Goal: Information Seeking & Learning: Learn about a topic

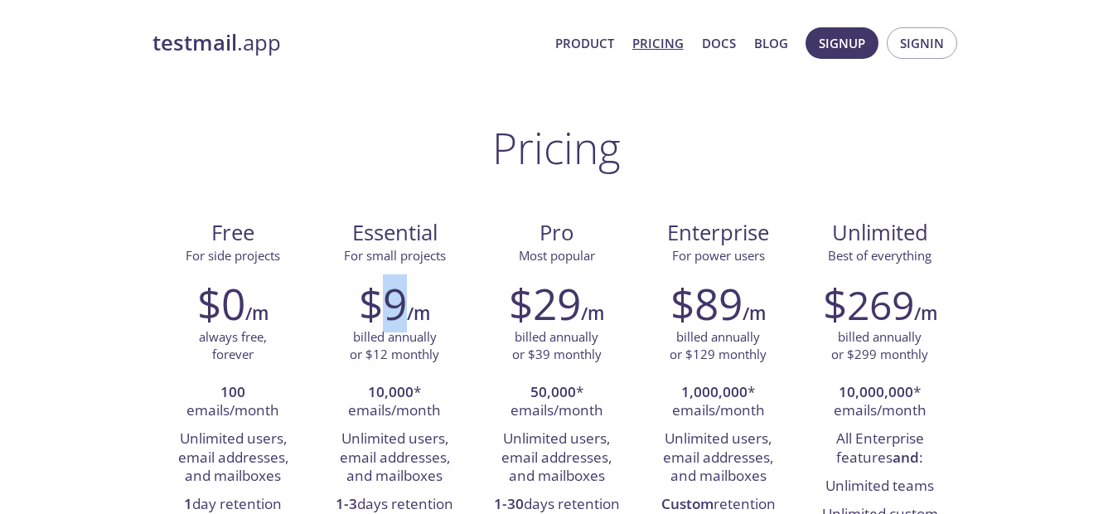
drag, startPoint x: 404, startPoint y: 315, endPoint x: 385, endPoint y: 308, distance: 21.0
click at [385, 308] on h2 "$9" at bounding box center [383, 304] width 48 height 50
drag, startPoint x: 385, startPoint y: 308, endPoint x: 413, endPoint y: 311, distance: 28.3
click at [413, 311] on h6 "/m" at bounding box center [418, 313] width 23 height 28
drag, startPoint x: 406, startPoint y: 311, endPoint x: 380, endPoint y: 303, distance: 27.6
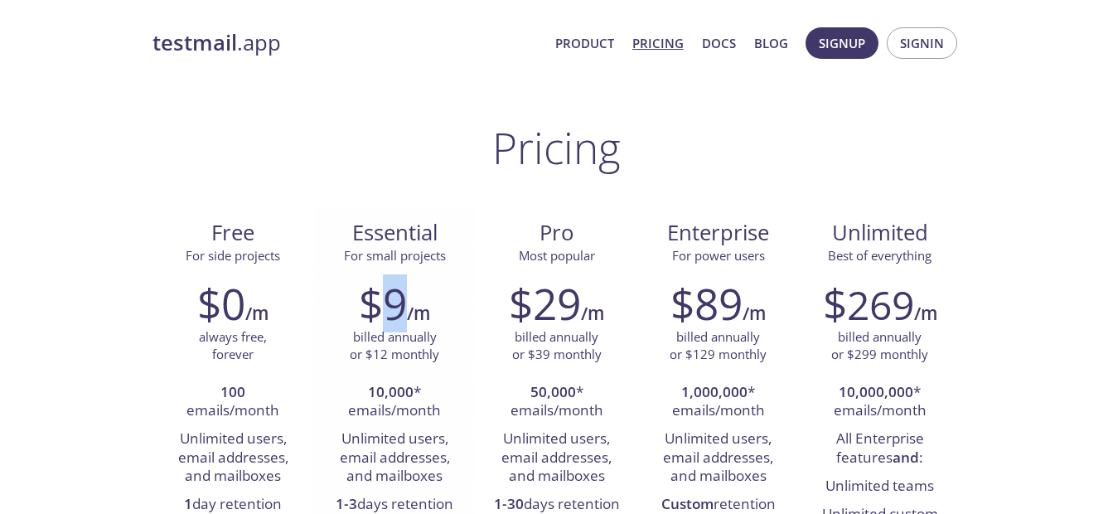
click at [380, 303] on h2 "$9" at bounding box center [383, 304] width 48 height 50
drag, startPoint x: 380, startPoint y: 303, endPoint x: 645, endPoint y: 249, distance: 270.8
click at [645, 249] on div "Enterprise For power users" at bounding box center [718, 237] width 162 height 62
drag, startPoint x: 544, startPoint y: 305, endPoint x: 578, endPoint y: 308, distance: 34.1
click at [578, 308] on h2 "$29" at bounding box center [545, 304] width 72 height 50
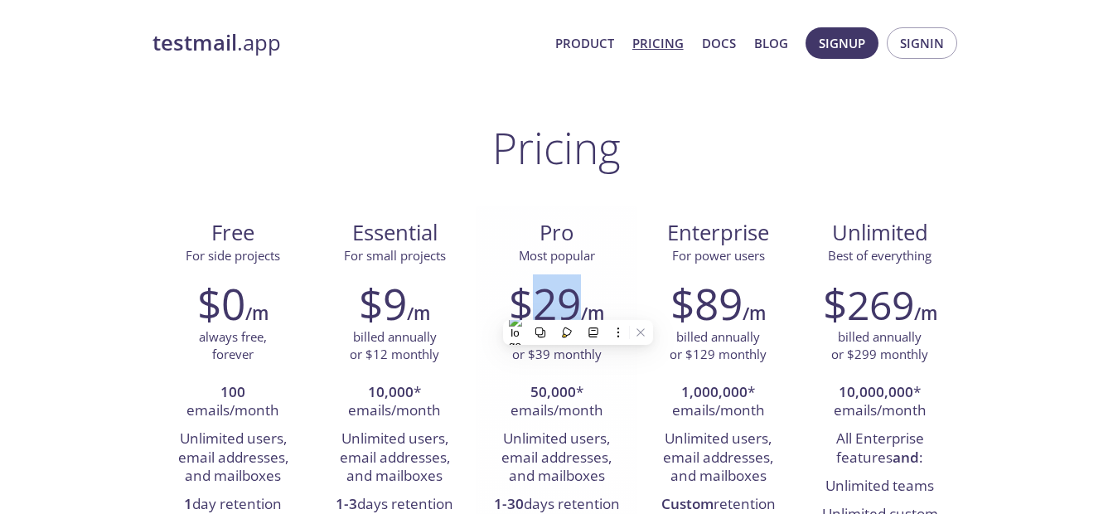
click at [578, 308] on h2 "$29" at bounding box center [545, 304] width 72 height 50
